Goal: Communication & Community: Answer question/provide support

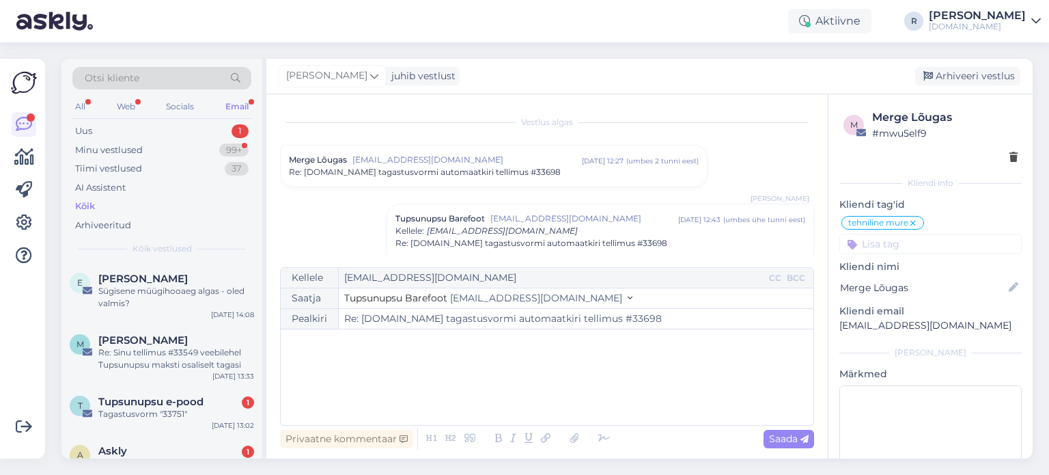
scroll to position [137, 0]
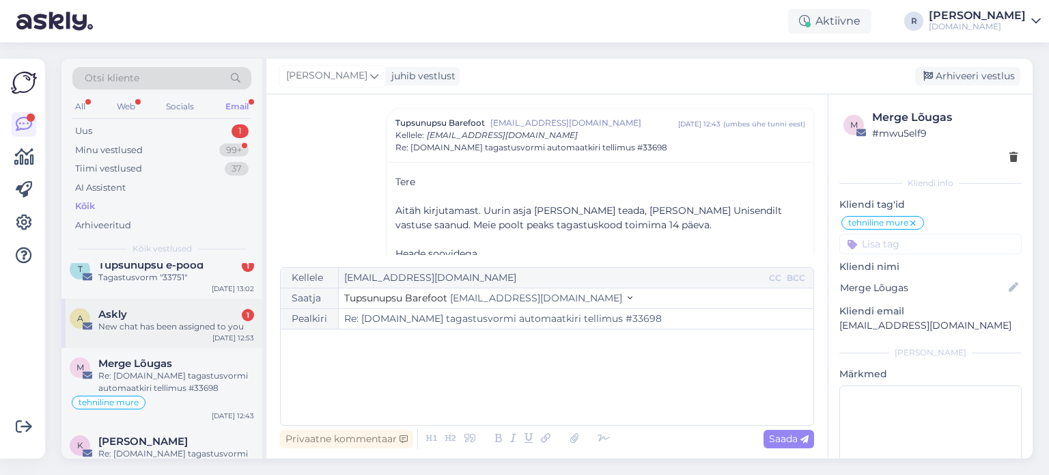
click at [137, 333] on div "A Askly 1 New chat has been assigned to you [DATE] 12:53" at bounding box center [161, 323] width 201 height 49
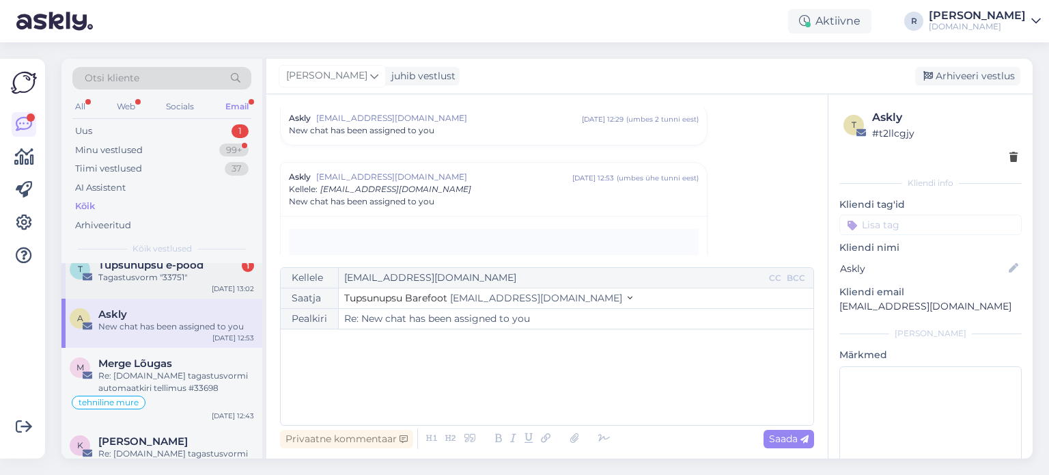
click at [175, 280] on div "Tagastusvorm "33751"" at bounding box center [176, 277] width 156 height 12
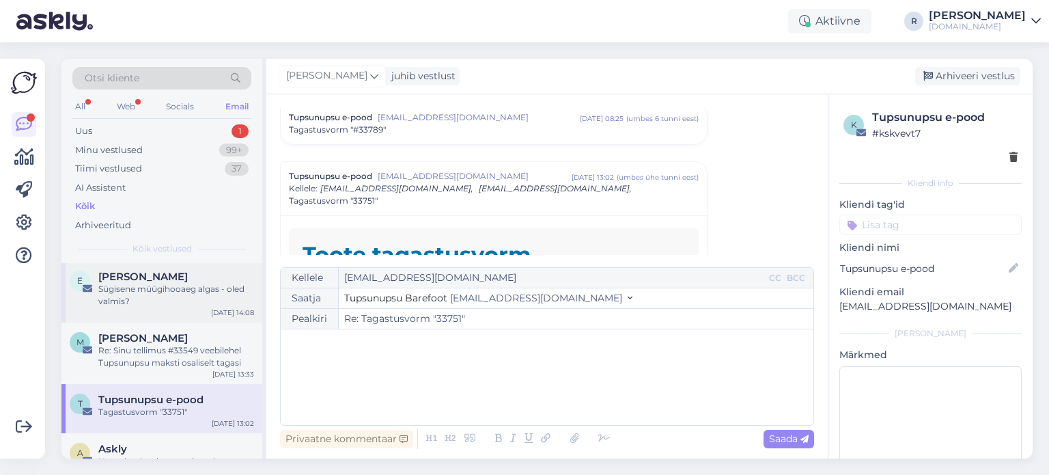
scroll to position [0, 0]
click at [174, 357] on div "Re: Sinu tellimus #33549 veebilehel Tupsunupsu maksti osaliselt tagasi" at bounding box center [176, 358] width 156 height 25
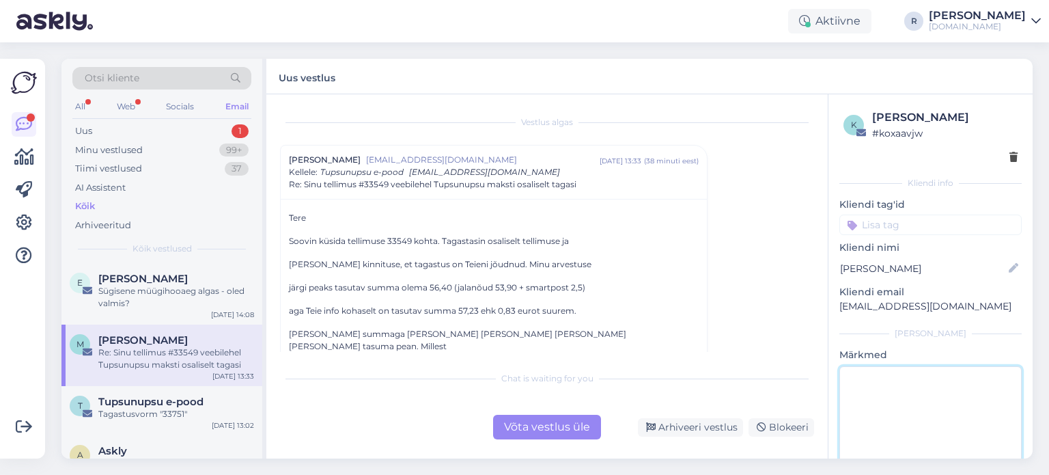
click at [929, 382] on textarea at bounding box center [931, 427] width 182 height 123
type textarea "vastatud"
click at [741, 338] on div "Vestlus algas Merli Virroja [EMAIL_ADDRESS][DOMAIN_NAME] [DATE] 13:33 ( 38 minu…" at bounding box center [553, 230] width 547 height 244
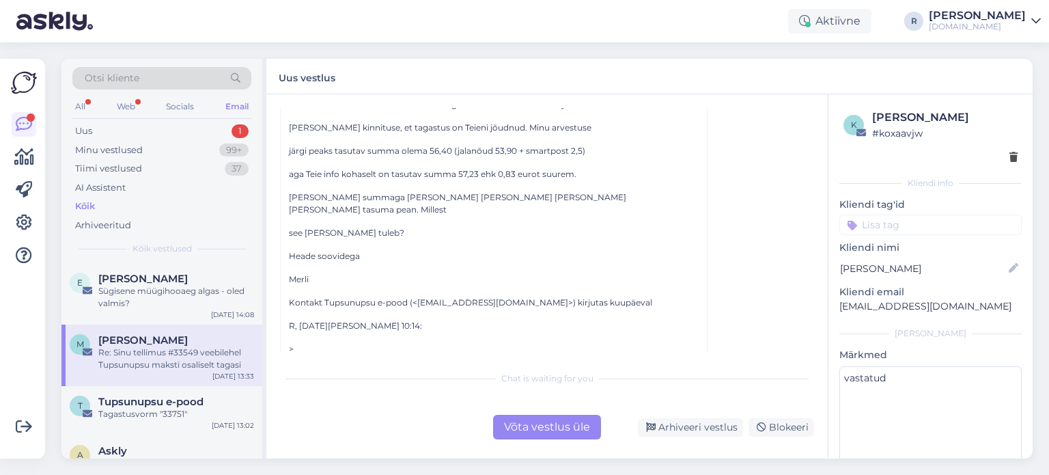
scroll to position [205, 0]
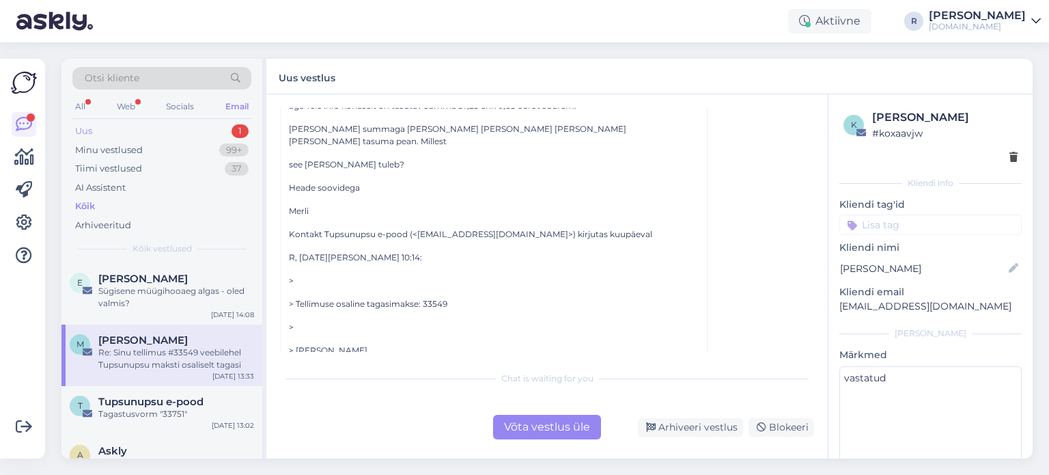
click at [113, 136] on div "Uus 1" at bounding box center [161, 131] width 179 height 19
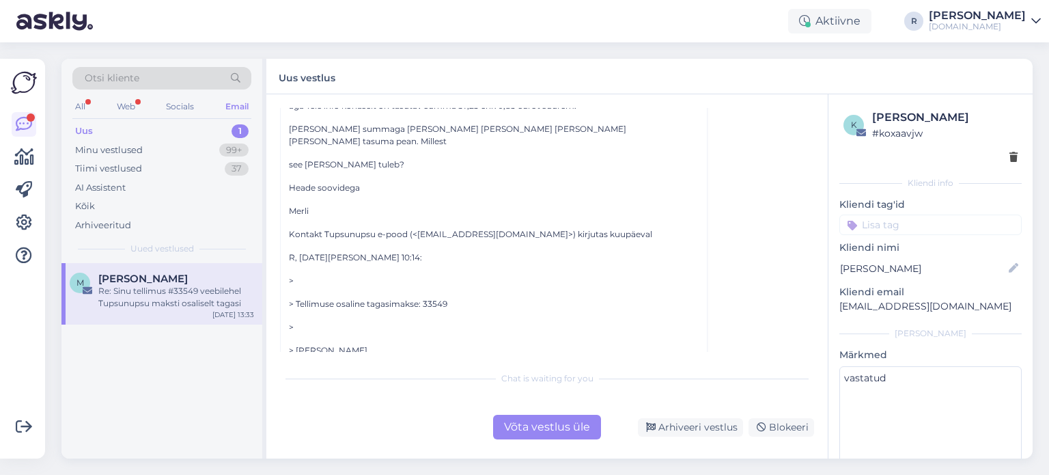
click at [183, 285] on div "Re: Sinu tellimus #33549 veebilehel Tupsunupsu maksti osaliselt tagasi" at bounding box center [176, 297] width 156 height 25
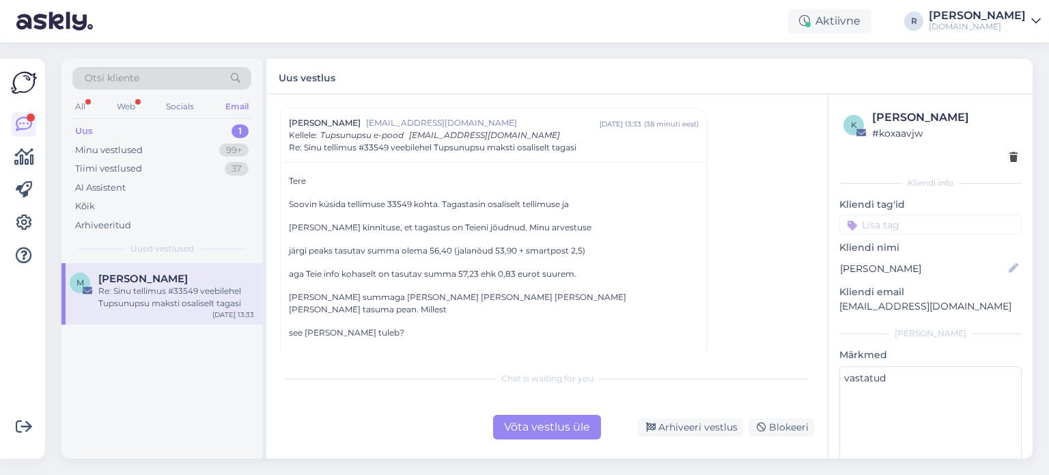
click at [562, 420] on div "Võta vestlus üle" at bounding box center [547, 427] width 108 height 25
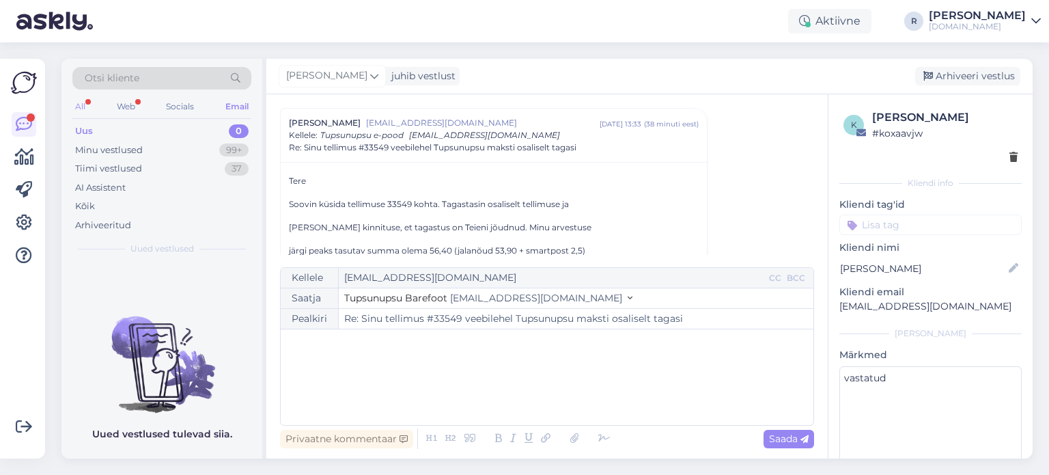
click at [85, 106] on div "All" at bounding box center [80, 107] width 16 height 18
click at [94, 208] on div "Kõik" at bounding box center [85, 206] width 20 height 14
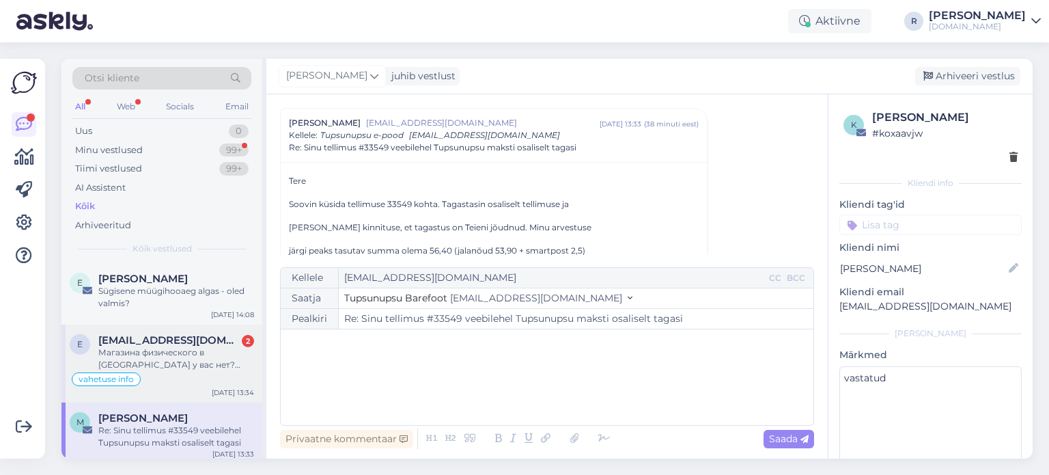
click at [176, 355] on div "Магазина физического в [GEOGRAPHIC_DATA] у вас нет? Только в [GEOGRAPHIC_DATA] ?" at bounding box center [176, 358] width 156 height 25
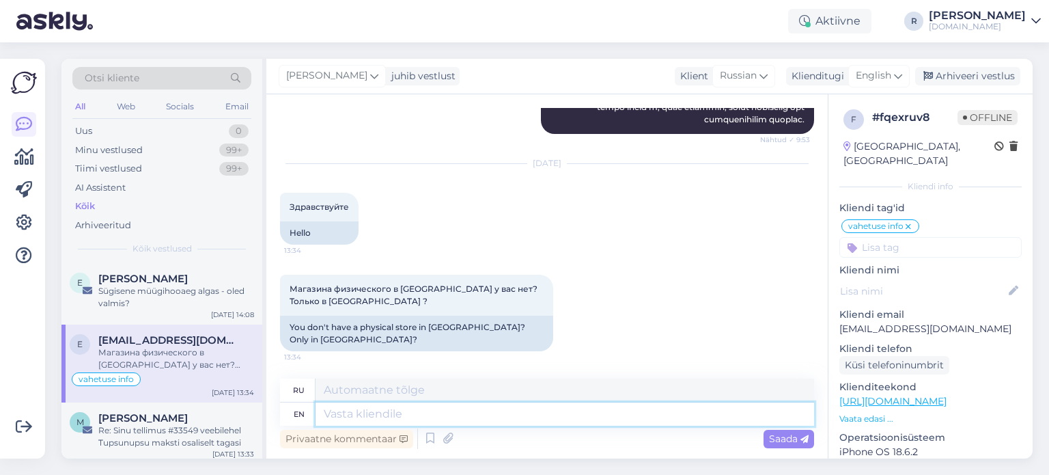
click at [383, 414] on textarea at bounding box center [565, 413] width 499 height 23
type textarea "Tere. A"
type textarea "Тере."
type textarea "Tere. Asume a"
type textarea "Тере. Предположим"
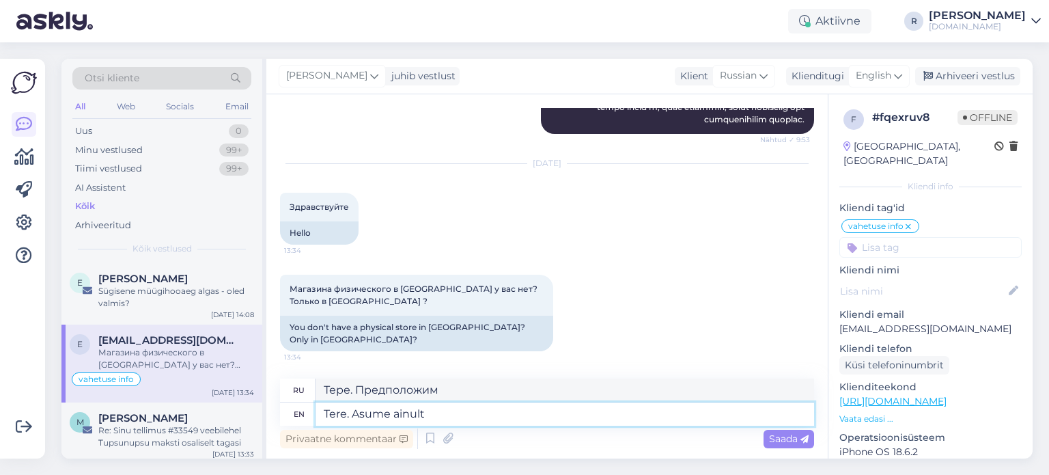
type textarea "Tere. Asume ainult T"
type textarea "Tere. Asume ainult"
type textarea "Tere. Asume ainult [GEOGRAPHIC_DATA]."
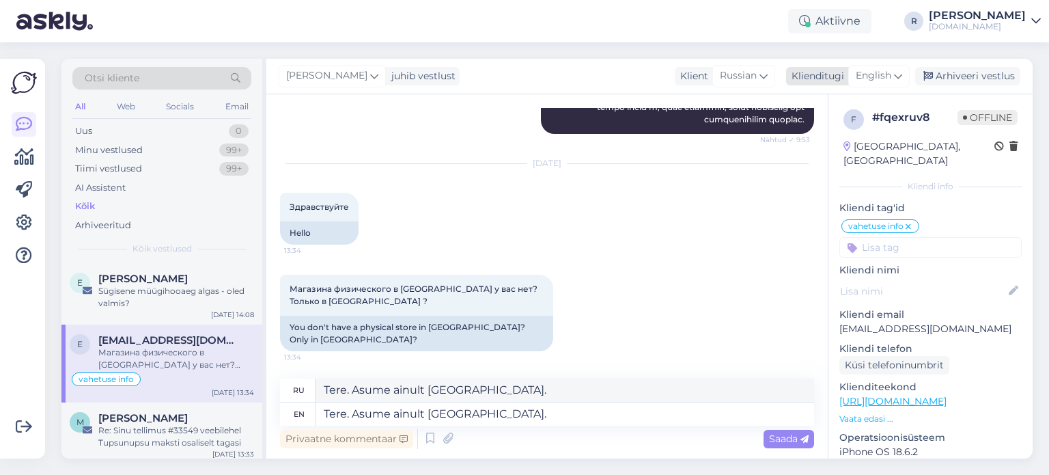
click at [881, 80] on span "English" at bounding box center [874, 75] width 36 height 15
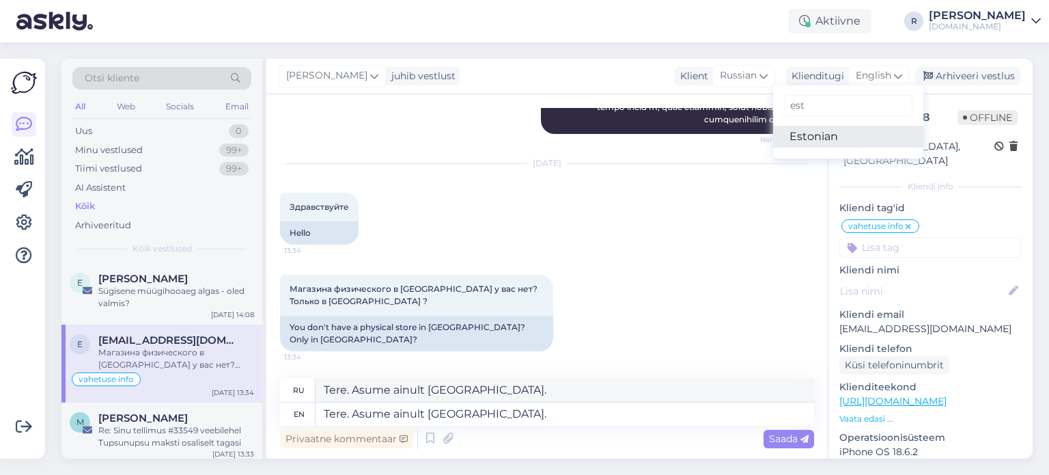
type input "est"
click at [814, 137] on link "Estonian" at bounding box center [848, 137] width 150 height 22
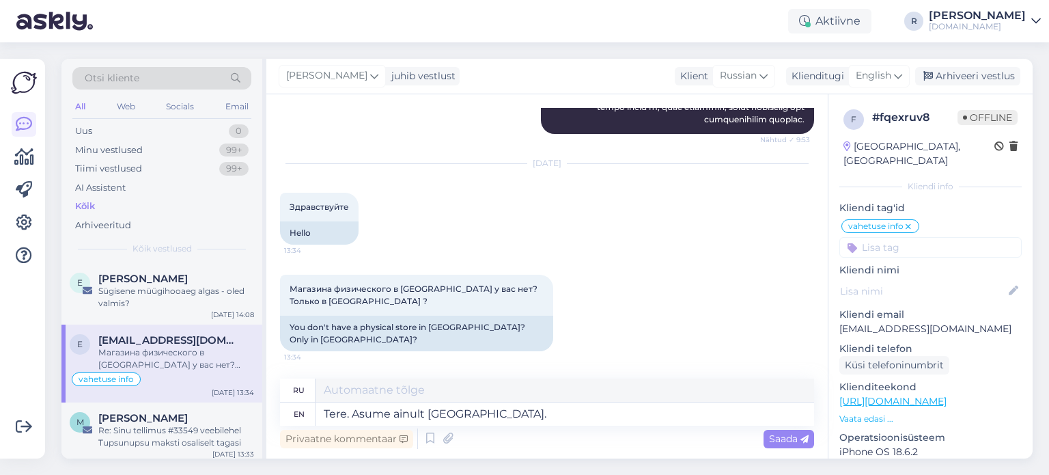
scroll to position [501, 0]
type textarea "Здравствуйте. Мы находимся только в [GEOGRAPHIC_DATA]."
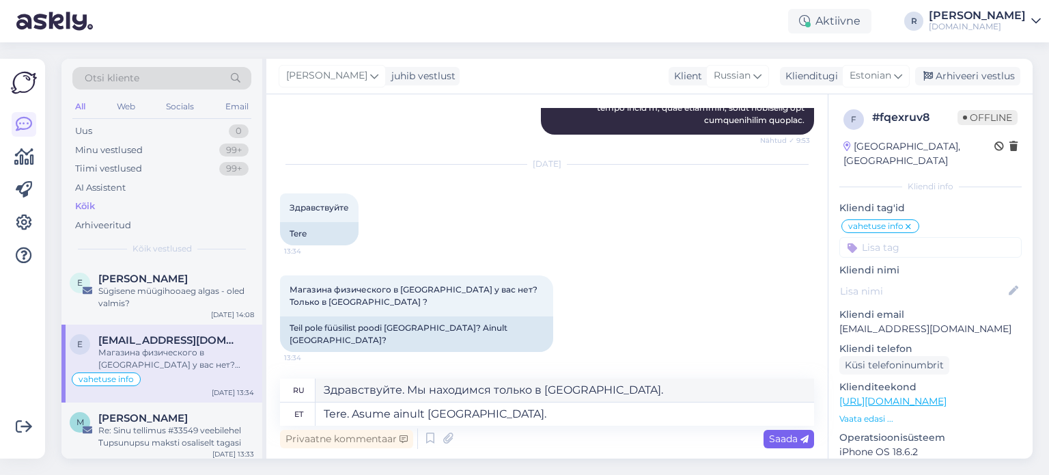
click at [784, 443] on span "Saada" at bounding box center [789, 438] width 40 height 12
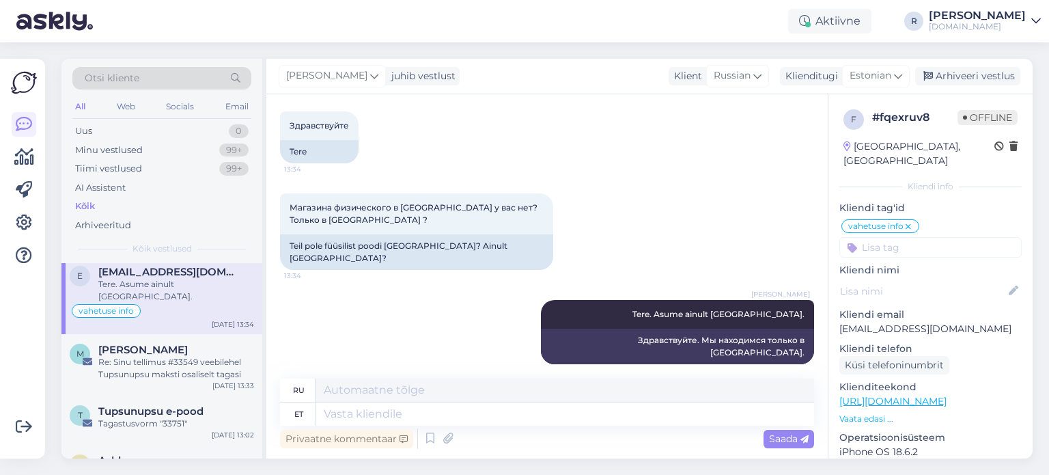
scroll to position [0, 0]
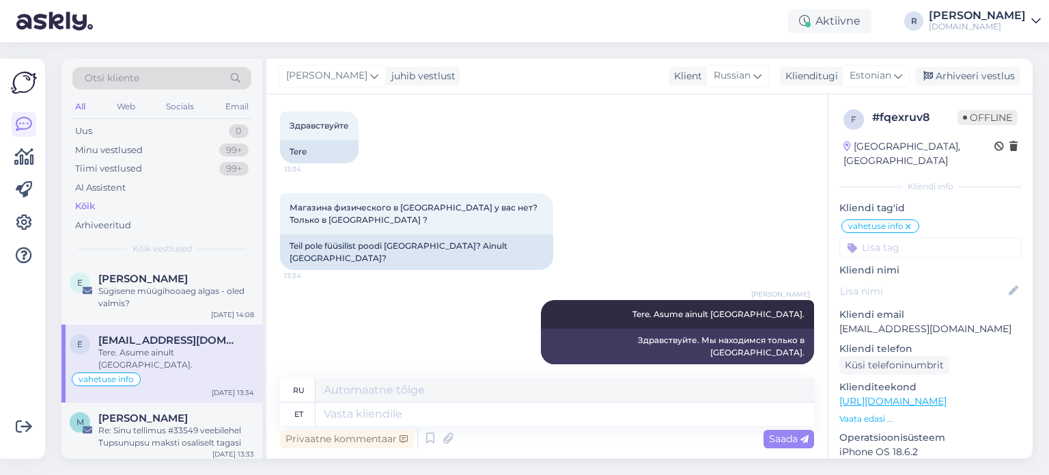
click at [180, 301] on div "Sügisene müügihooaeg algas - oled valmis?" at bounding box center [176, 297] width 156 height 25
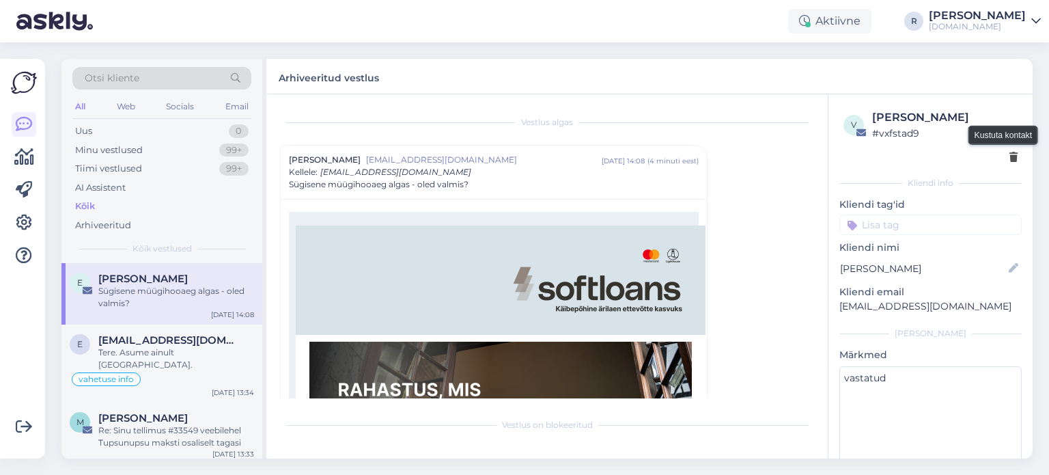
click at [1010, 154] on icon at bounding box center [1014, 158] width 8 height 10
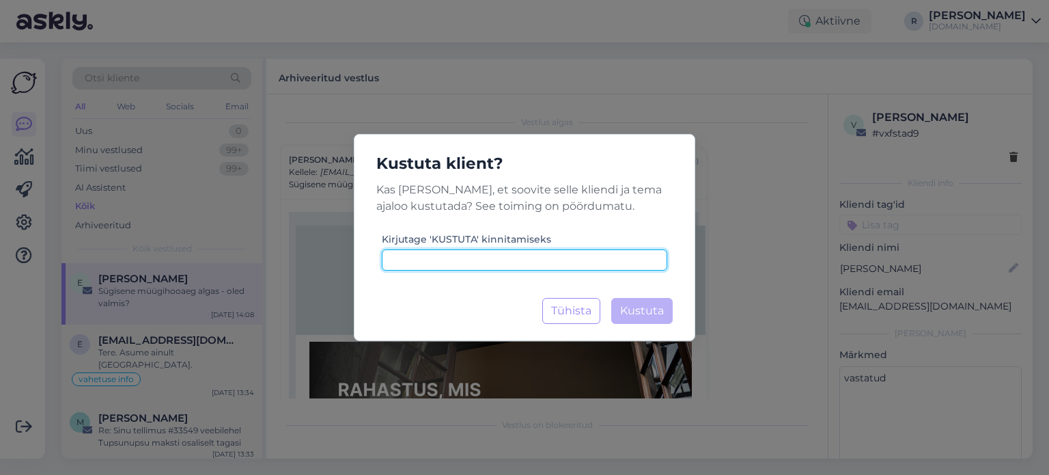
click at [480, 256] on input at bounding box center [525, 259] width 286 height 21
type input "kustuta"
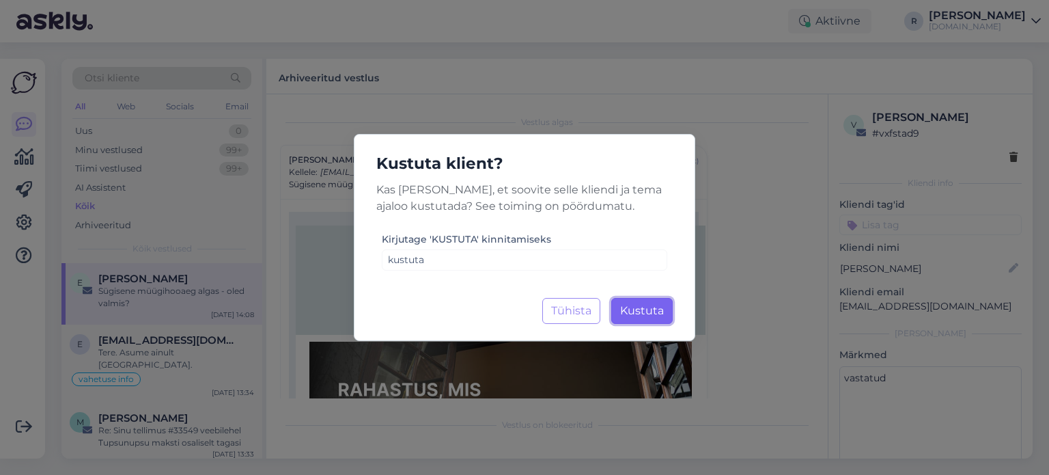
click at [655, 308] on span "Kustuta" at bounding box center [642, 310] width 44 height 13
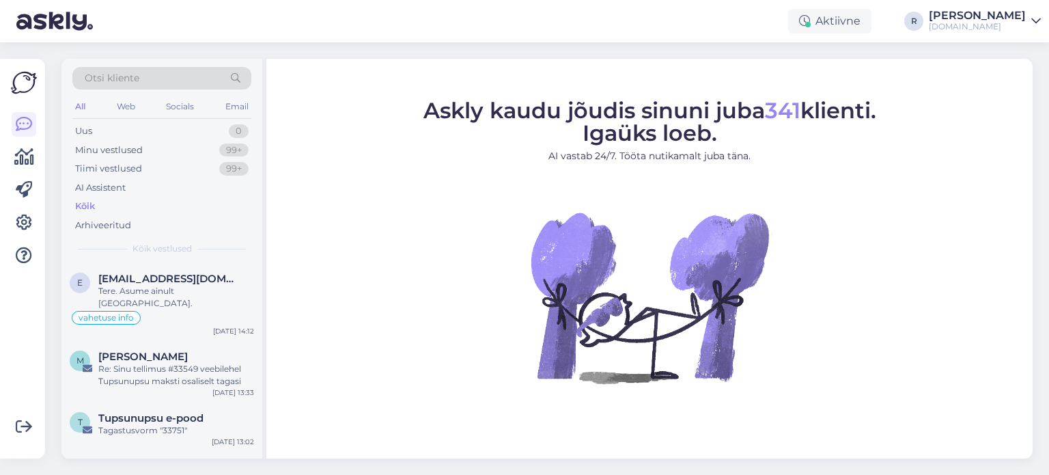
click at [79, 108] on div "All" at bounding box center [80, 107] width 16 height 18
click at [93, 204] on div "Kõik" at bounding box center [85, 206] width 20 height 14
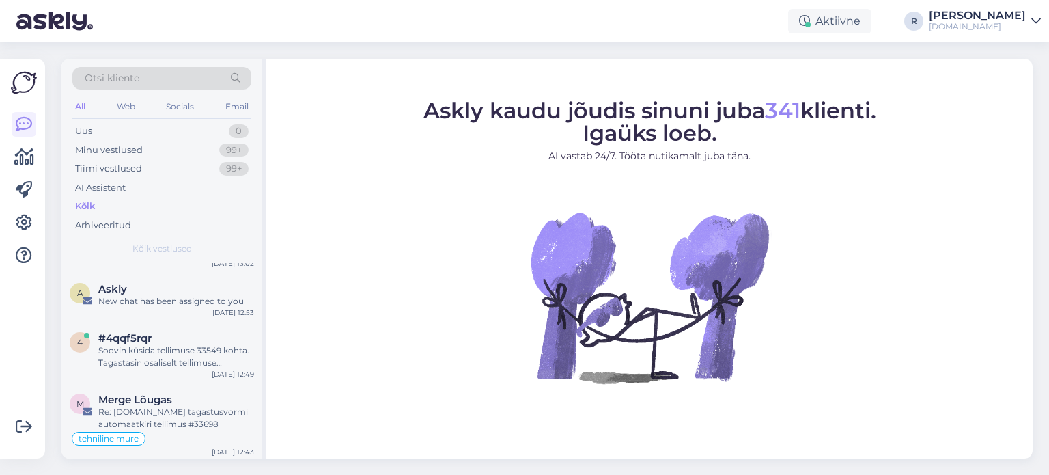
scroll to position [205, 0]
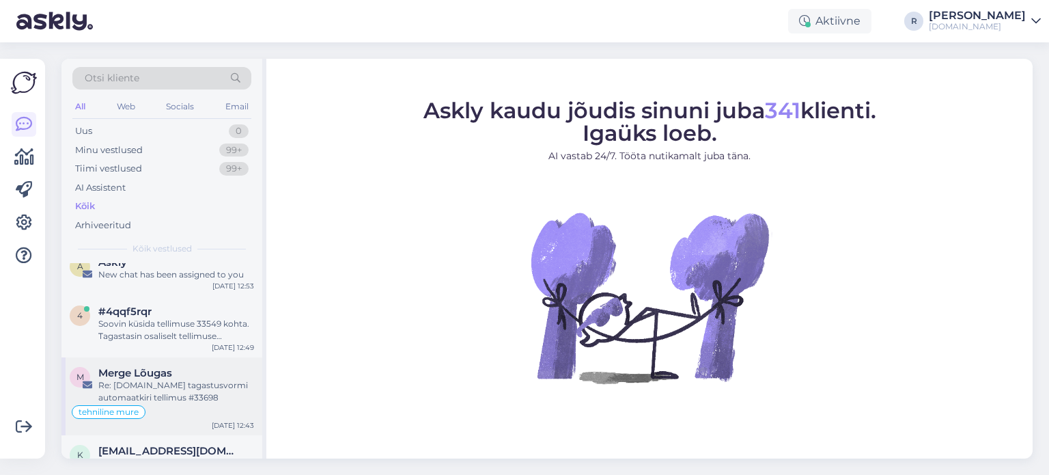
click at [156, 379] on div "Re: [DOMAIN_NAME] tagastusvormi automaatkiri tellimus #33698" at bounding box center [176, 391] width 156 height 25
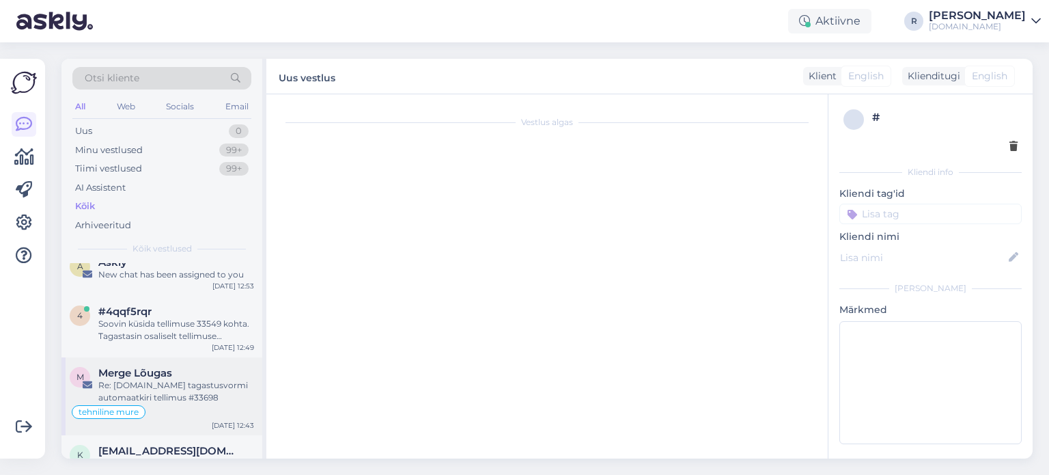
click at [146, 379] on div "Re: [DOMAIN_NAME] tagastusvormi automaatkiri tellimus #33698" at bounding box center [176, 391] width 156 height 25
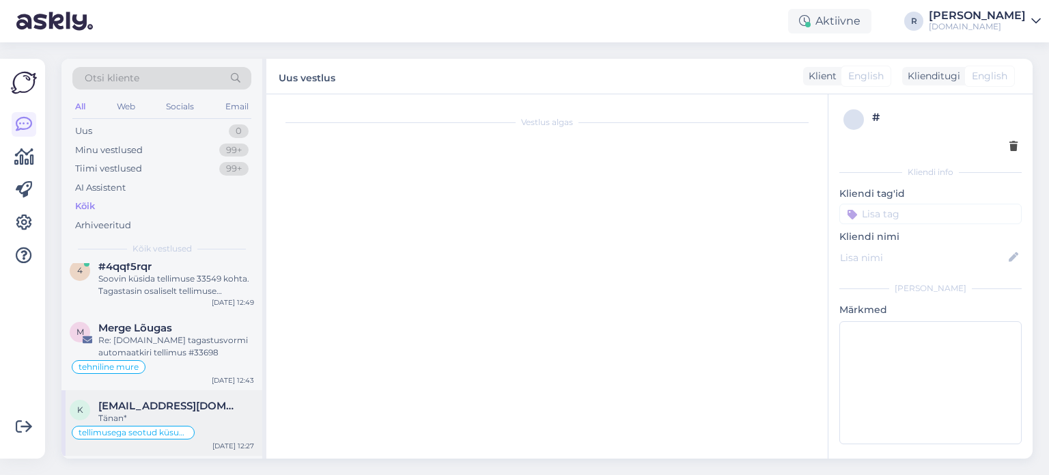
scroll to position [273, 0]
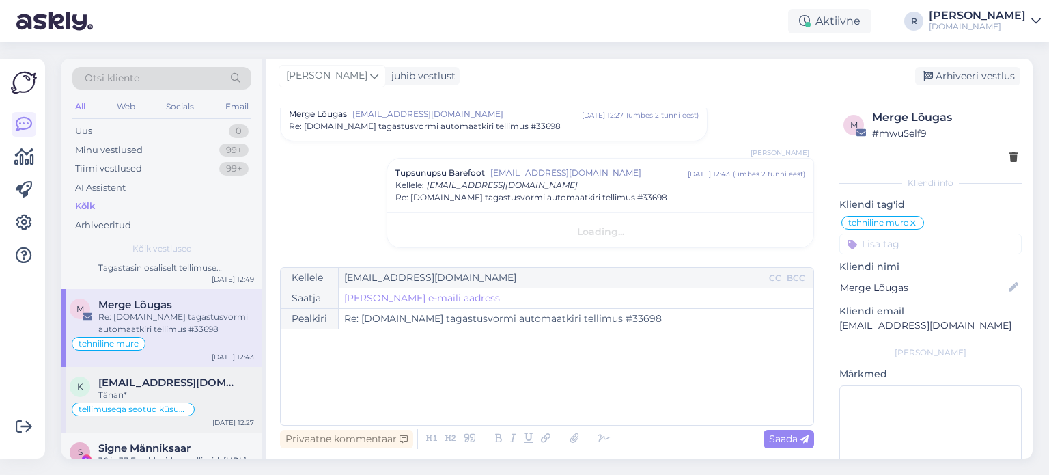
click at [172, 389] on div "Tänan*" at bounding box center [176, 395] width 156 height 12
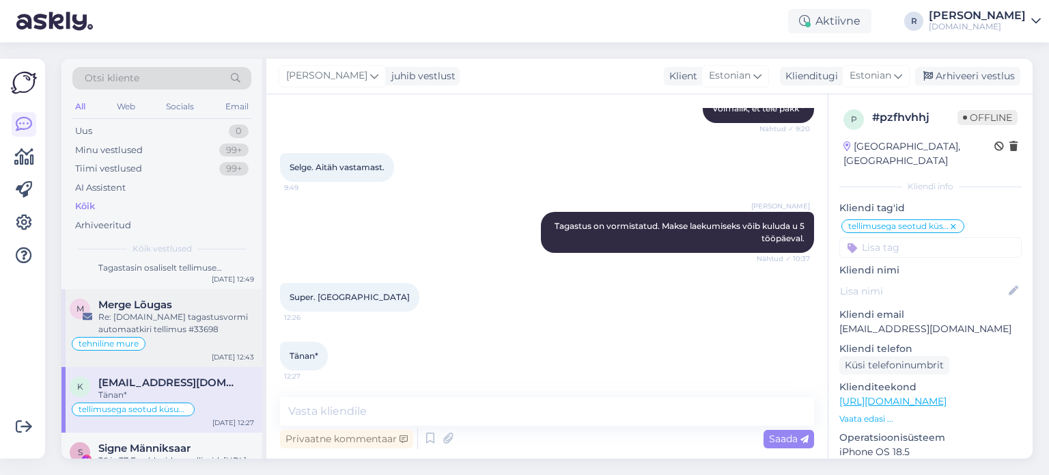
click at [159, 335] on div "tehniline mure" at bounding box center [162, 343] width 184 height 16
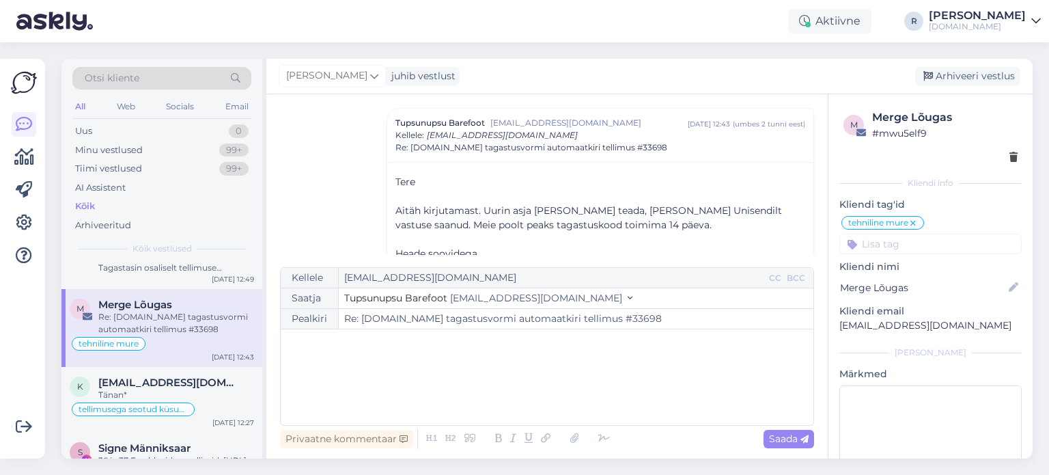
click at [379, 348] on p "﻿" at bounding box center [547, 343] width 519 height 14
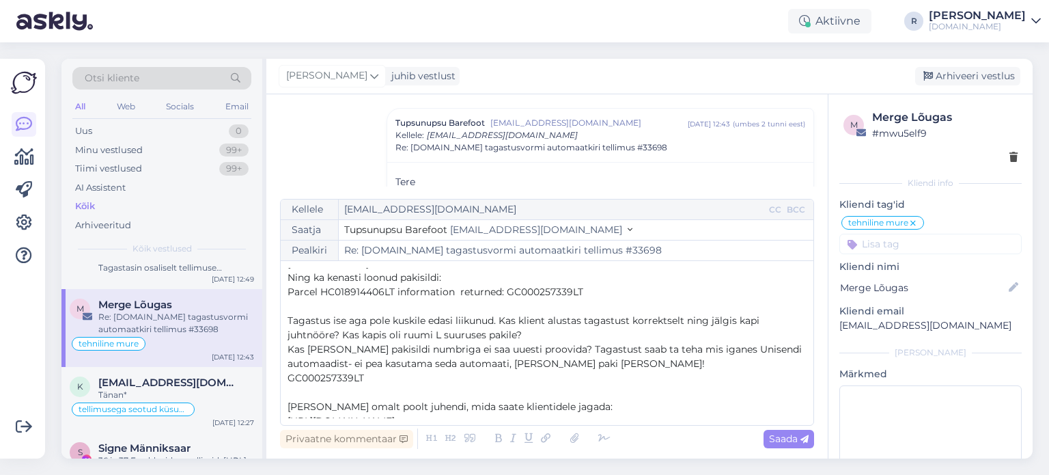
scroll to position [0, 0]
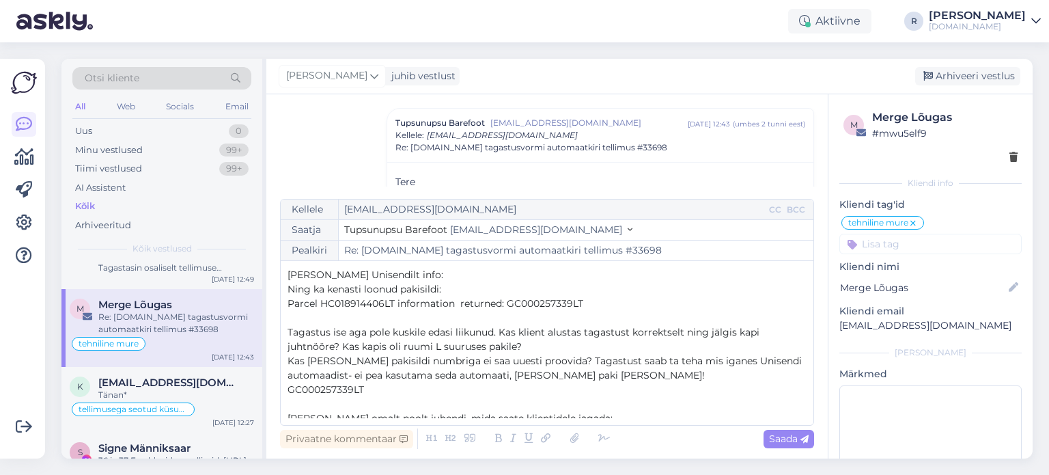
click at [618, 294] on p "Ning ka kenasti loonud pakisildi:" at bounding box center [547, 289] width 519 height 14
click at [600, 309] on p "Parcel HC018914406LT information returned: GC000257339LT" at bounding box center [547, 304] width 519 height 14
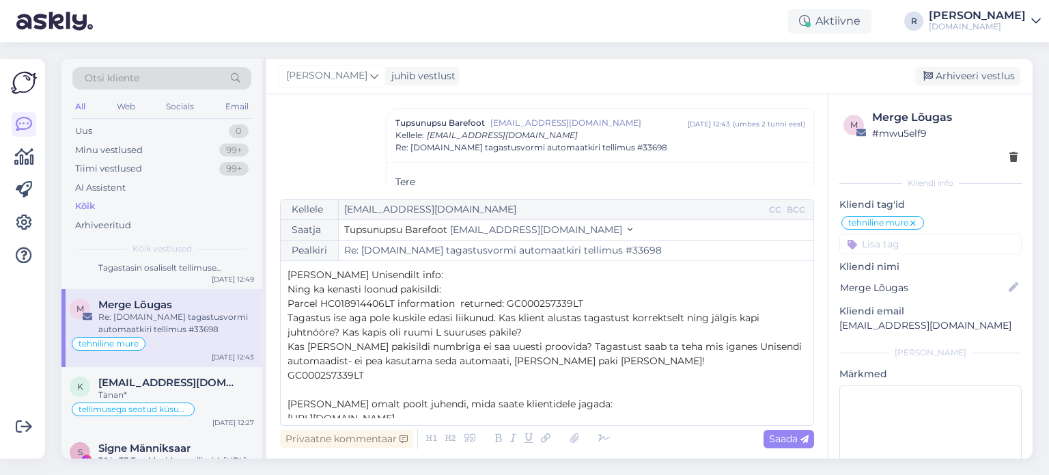
scroll to position [22, 0]
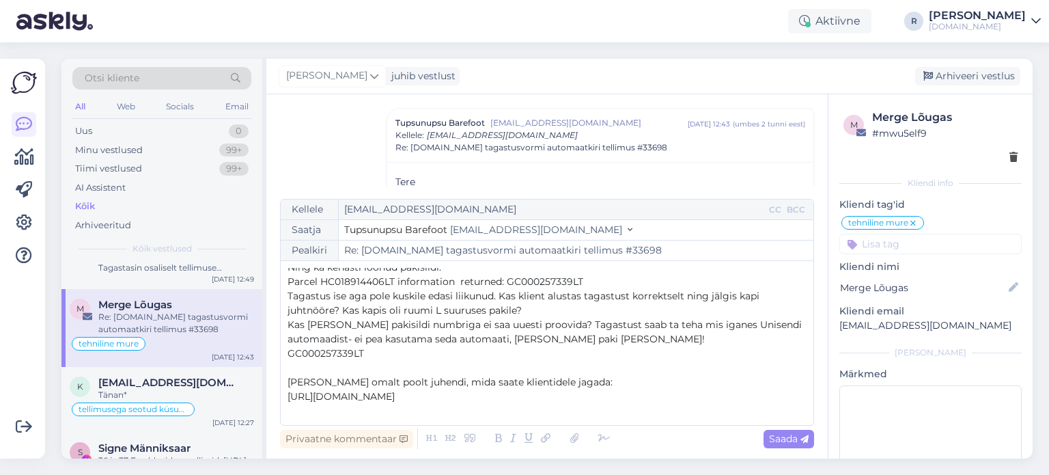
click at [788, 398] on p "[URL][DOMAIN_NAME]" at bounding box center [547, 396] width 519 height 14
click at [607, 435] on icon at bounding box center [604, 438] width 20 height 19
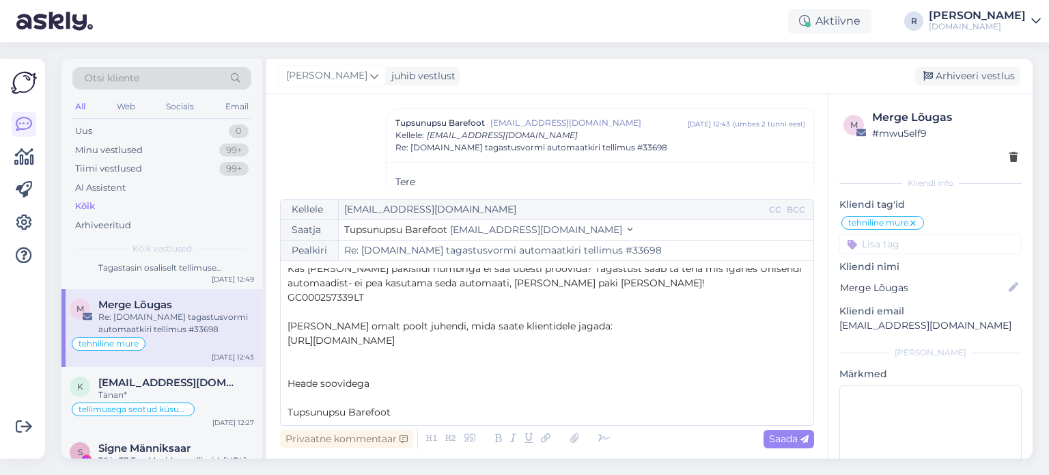
scroll to position [122, 0]
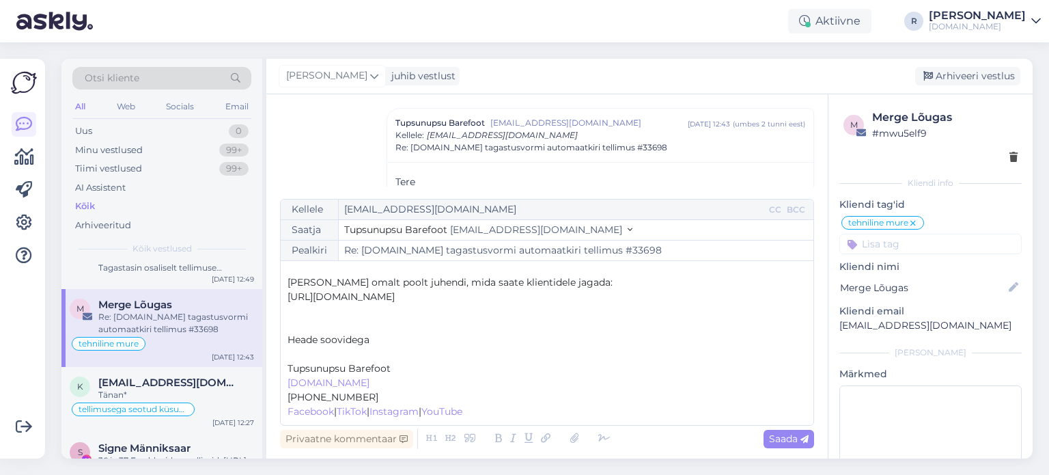
click at [330, 355] on p "﻿" at bounding box center [547, 354] width 519 height 14
click at [778, 444] on span "Saada" at bounding box center [789, 438] width 40 height 12
type input "Re: [DOMAIN_NAME] tagastusvormi automaatkiri tellimus #33698"
